Goal: Find specific page/section

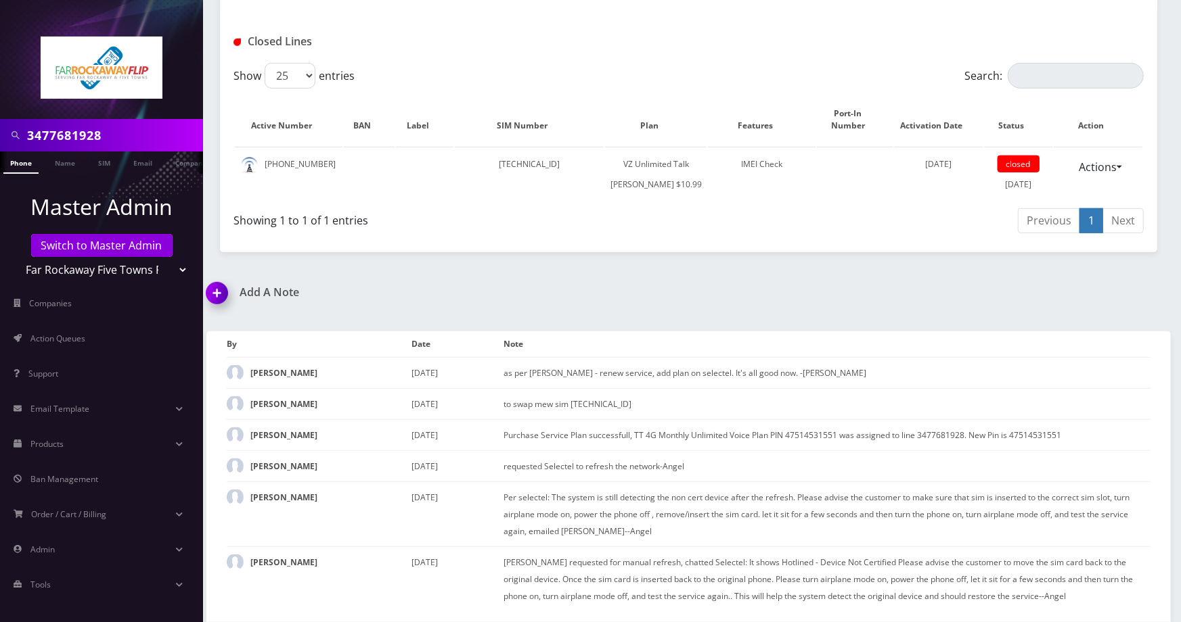
scroll to position [541, 0]
click at [128, 148] on input "3477681928" at bounding box center [113, 135] width 173 height 26
paste input "9174599755"
type input "9174599755"
click at [30, 165] on link "Phone" at bounding box center [20, 163] width 35 height 22
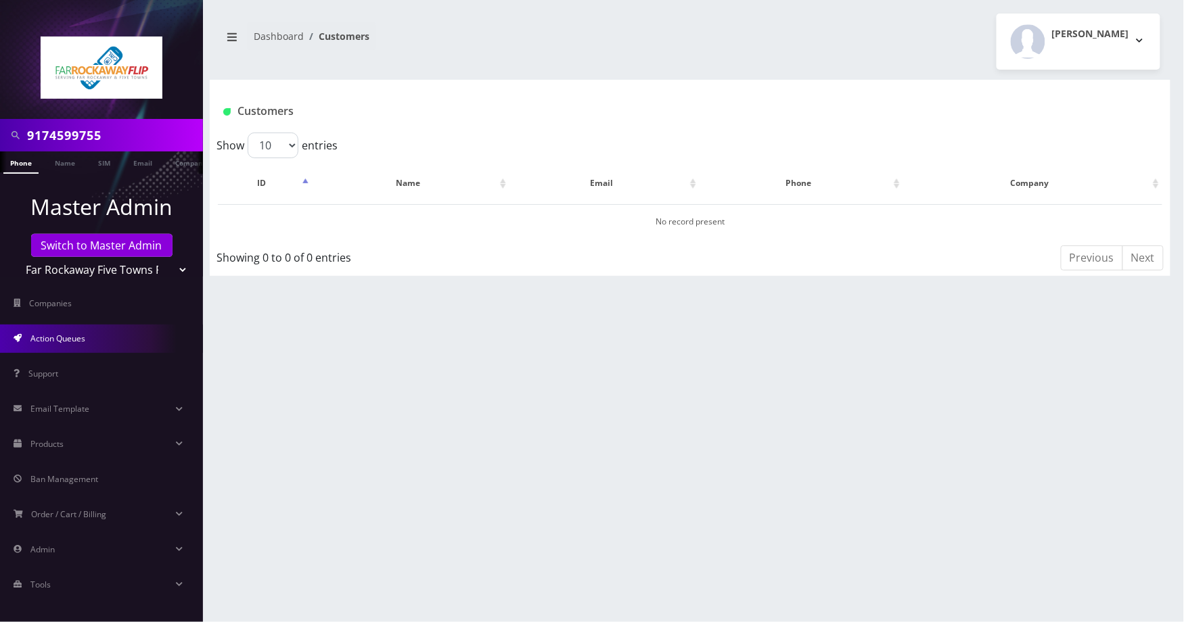
click at [129, 335] on link "Action Queues" at bounding box center [101, 339] width 203 height 28
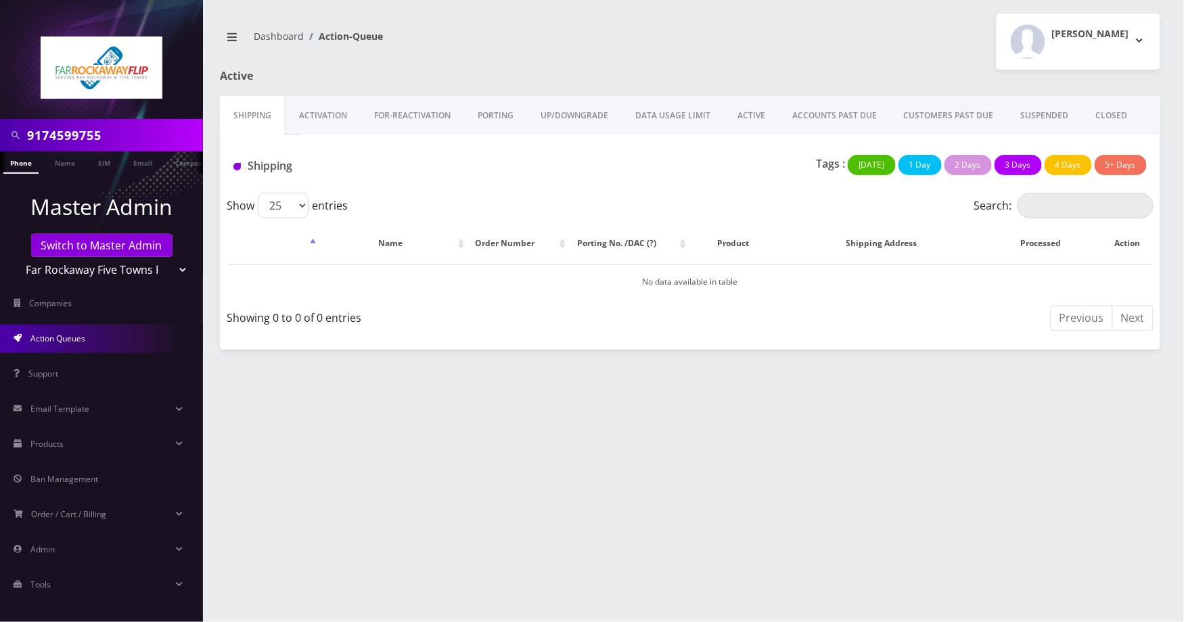
click at [491, 120] on link "PORTING" at bounding box center [495, 115] width 63 height 39
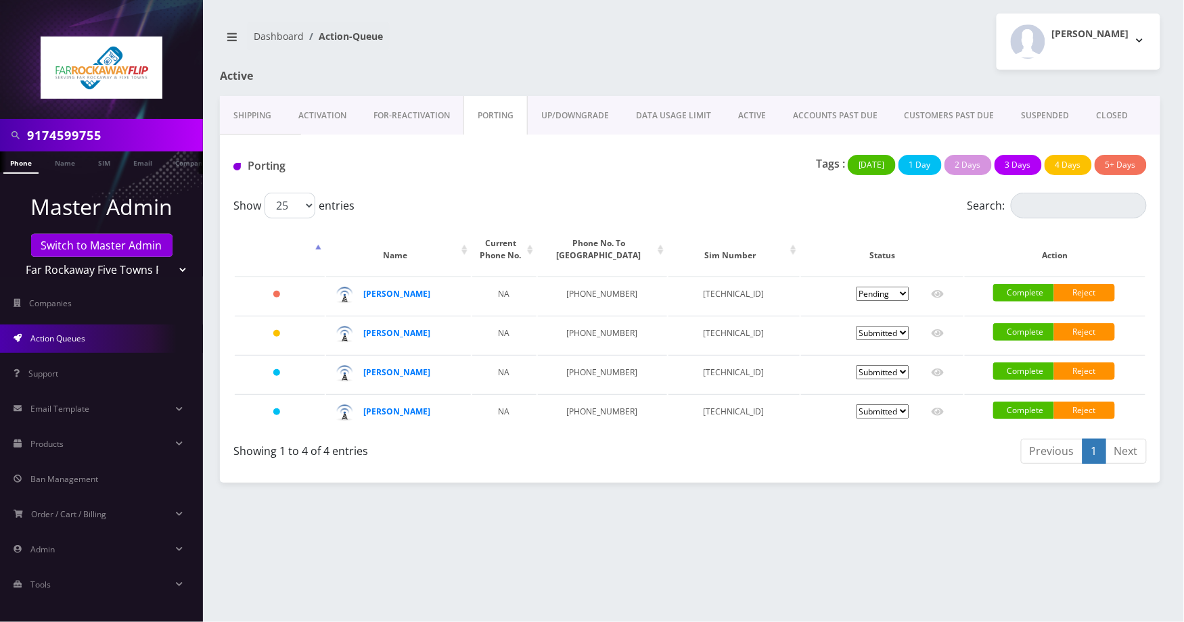
click at [921, 564] on div "9174599755 Phone Name SIM Email Company Customer Dashboard Action-Queue [PERSON…" at bounding box center [690, 311] width 988 height 622
